Goal: Task Accomplishment & Management: Use online tool/utility

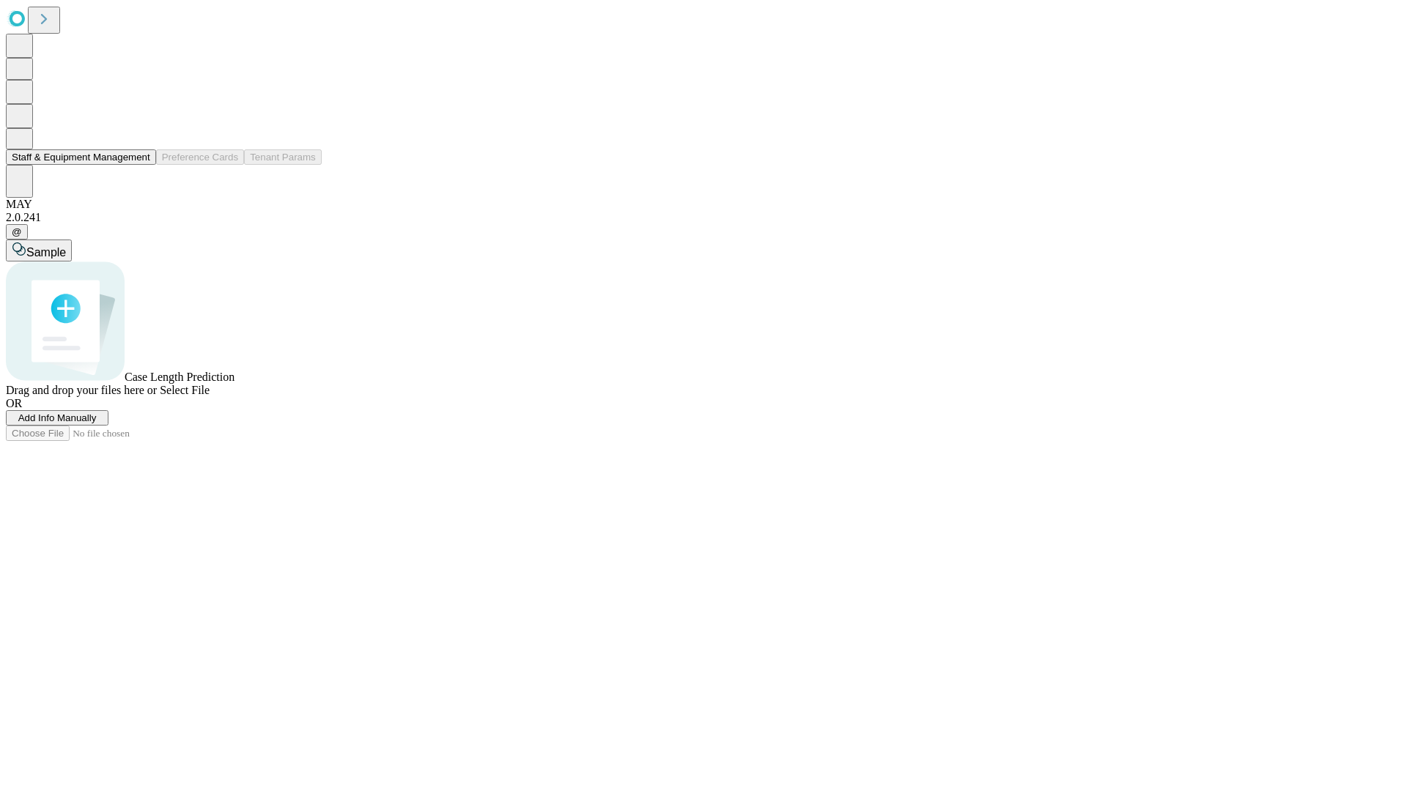
click at [140, 165] on button "Staff & Equipment Management" at bounding box center [81, 156] width 150 height 15
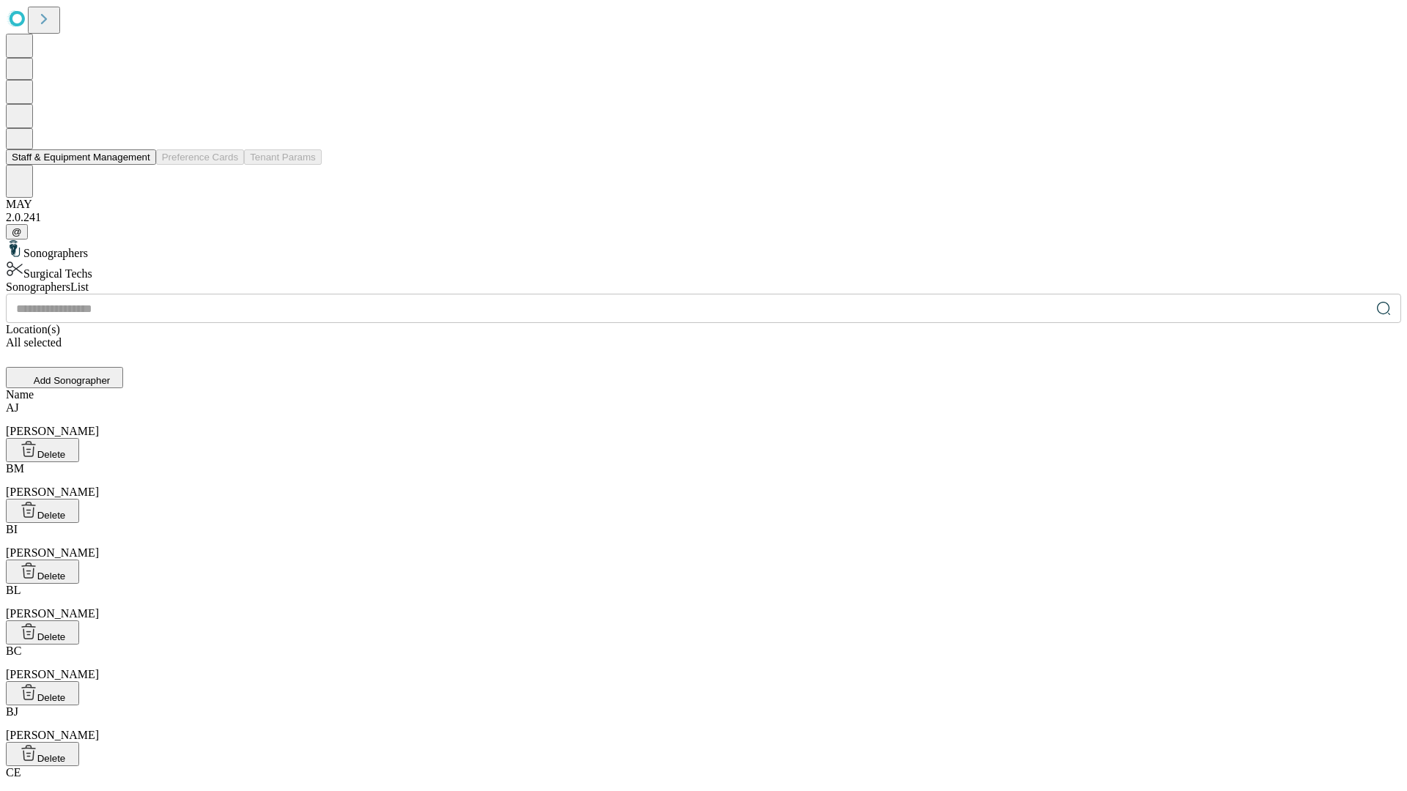
click at [140, 165] on button "Staff & Equipment Management" at bounding box center [81, 156] width 150 height 15
